Goal: Transaction & Acquisition: Purchase product/service

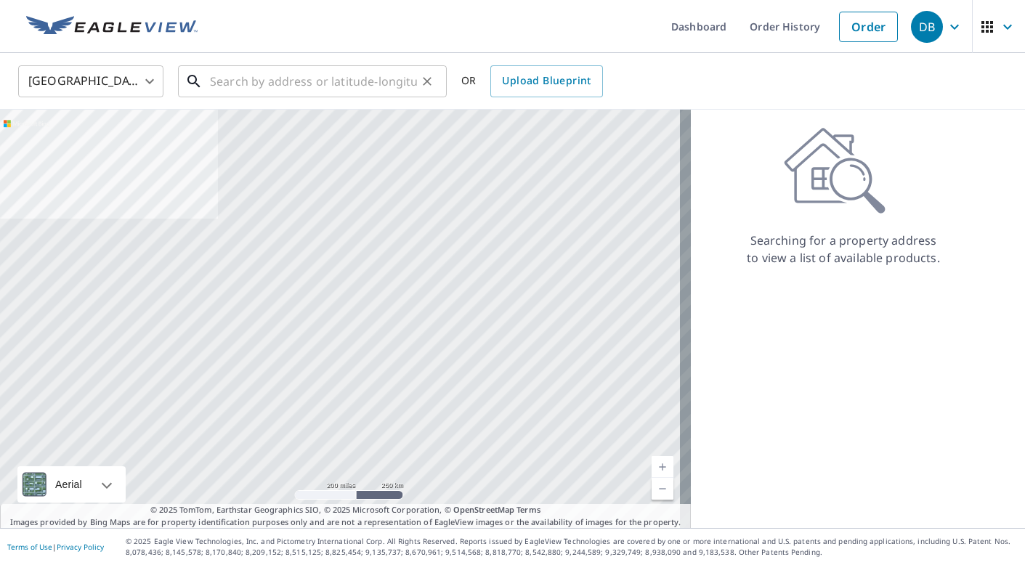
click at [272, 86] on input "text" at bounding box center [313, 81] width 207 height 41
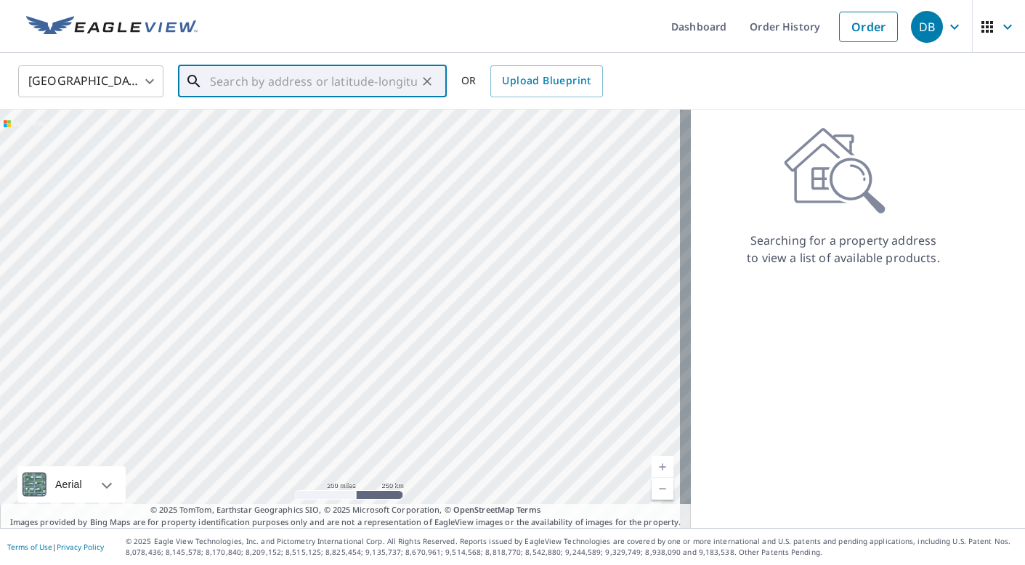
paste input "[STREET_ADDRESS][PERSON_NAME]"
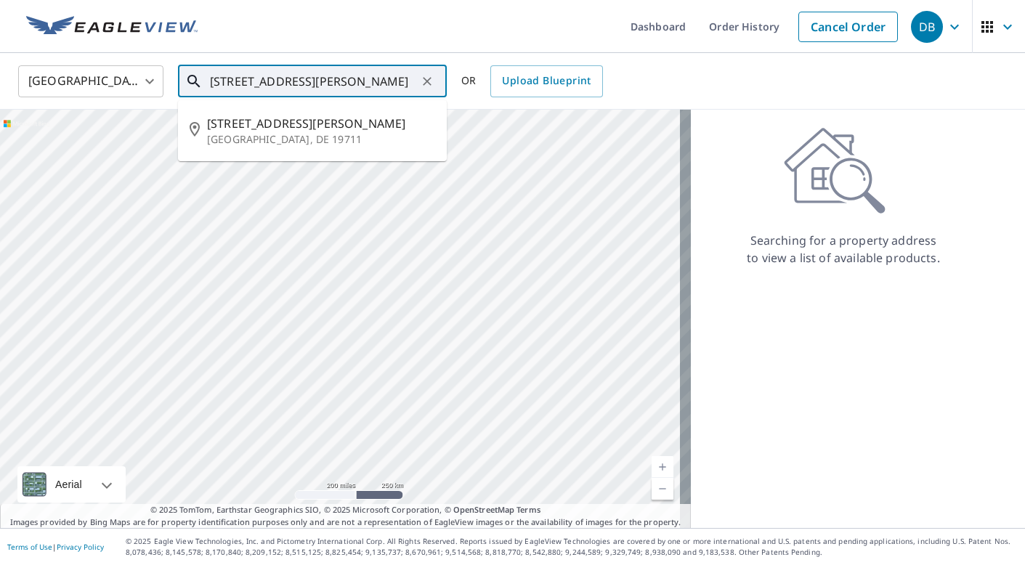
click at [222, 78] on input "[STREET_ADDRESS][PERSON_NAME]" at bounding box center [313, 81] width 207 height 41
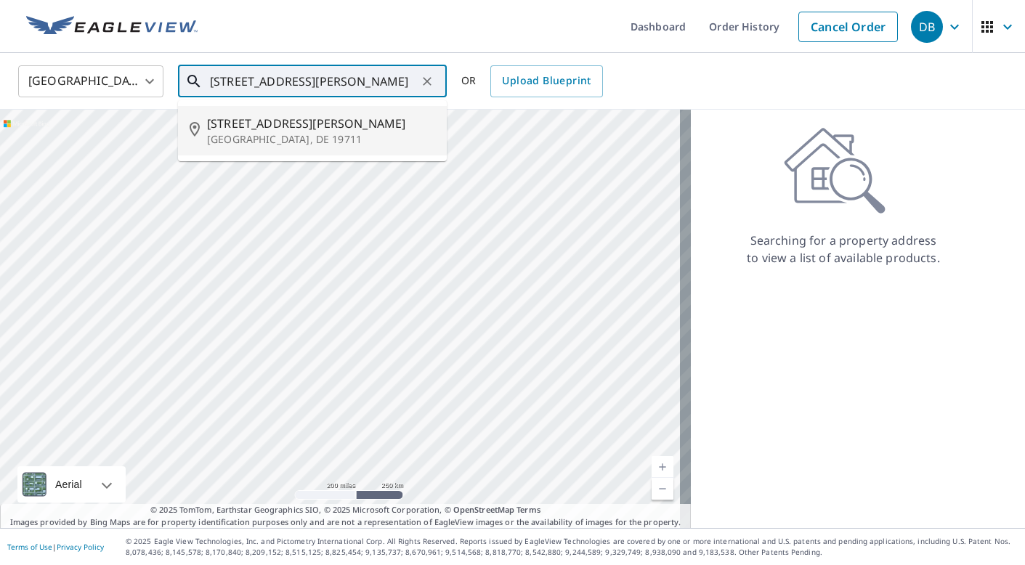
click at [256, 120] on span "[STREET_ADDRESS][PERSON_NAME]" at bounding box center [321, 123] width 228 height 17
type input "[STREET_ADDRESS][PERSON_NAME]"
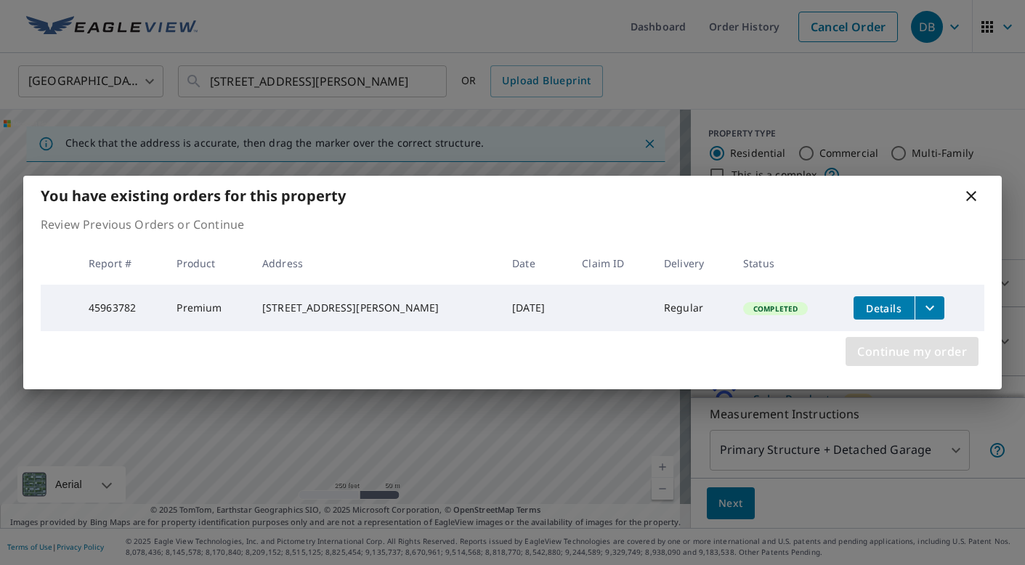
click at [888, 362] on span "Continue my order" at bounding box center [912, 351] width 110 height 20
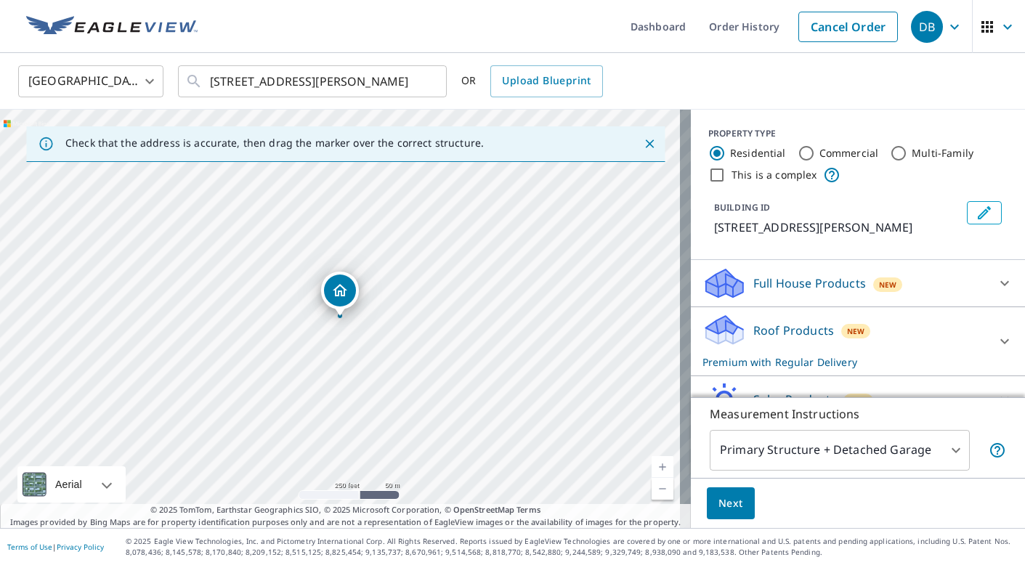
click at [736, 500] on button "Next" at bounding box center [731, 503] width 48 height 33
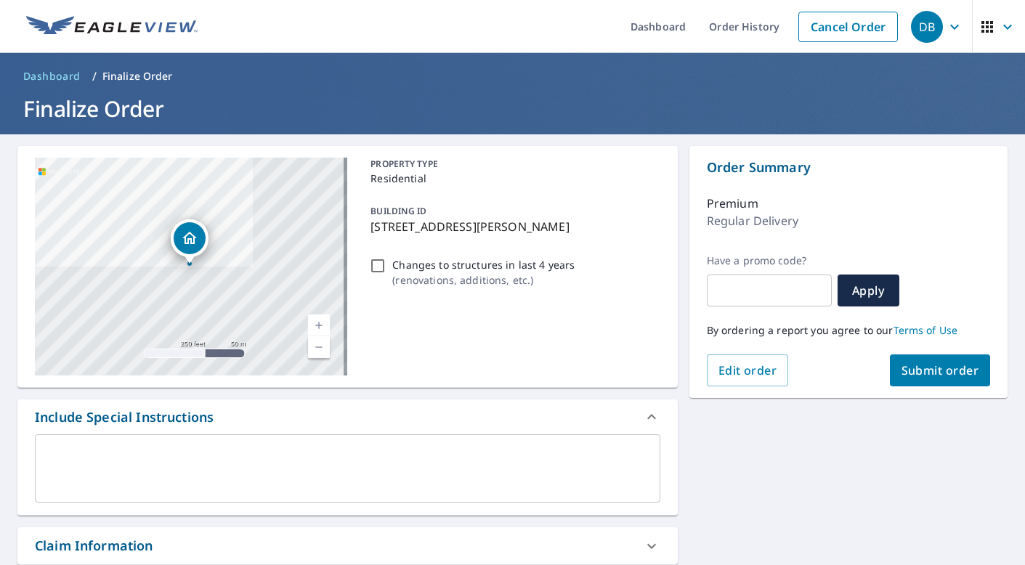
click at [922, 379] on button "Submit order" at bounding box center [940, 370] width 101 height 32
checkbox input "true"
